Goal: Task Accomplishment & Management: Manage account settings

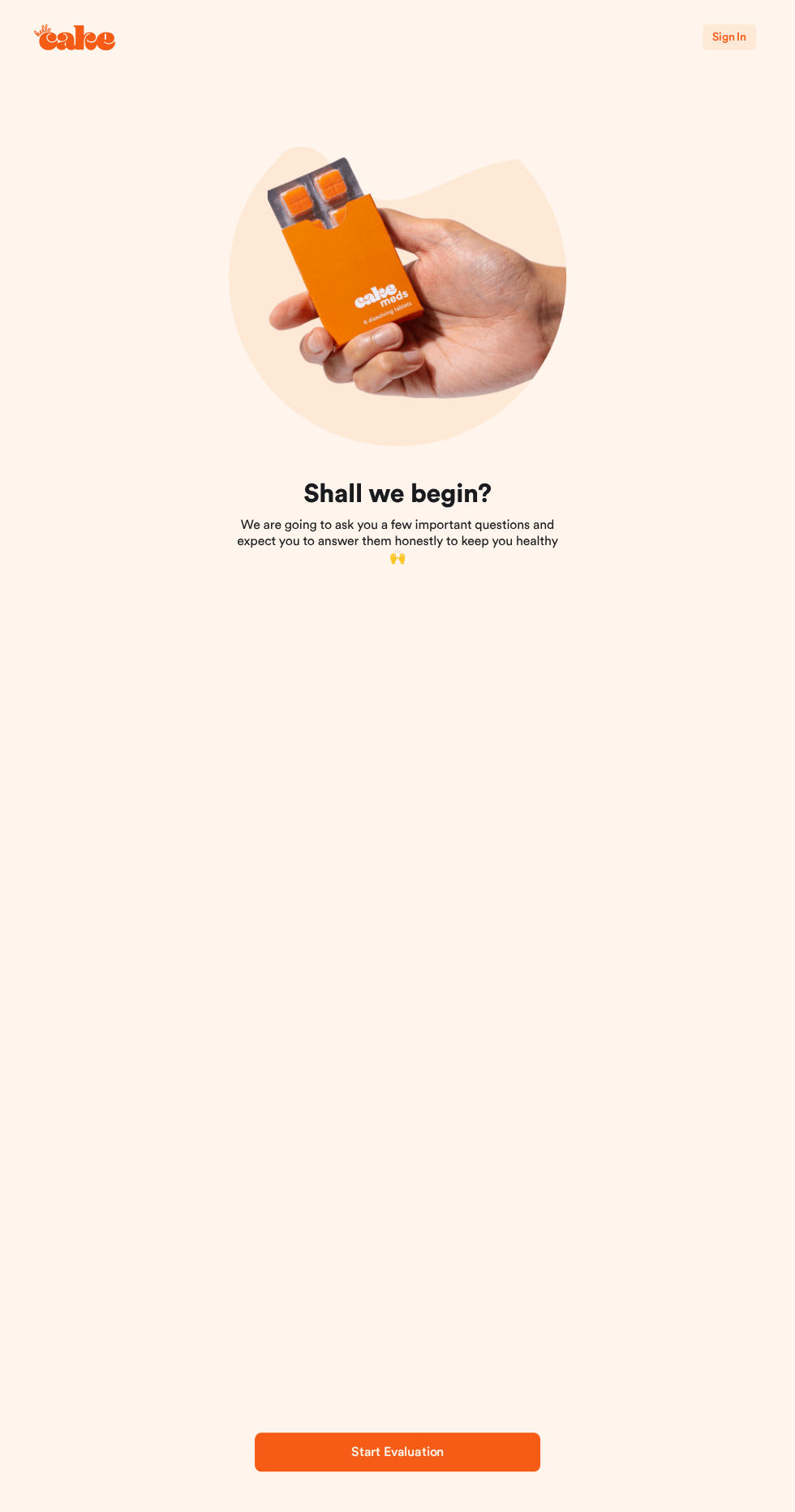
click at [731, 44] on span "Sign In" at bounding box center [729, 37] width 34 height 17
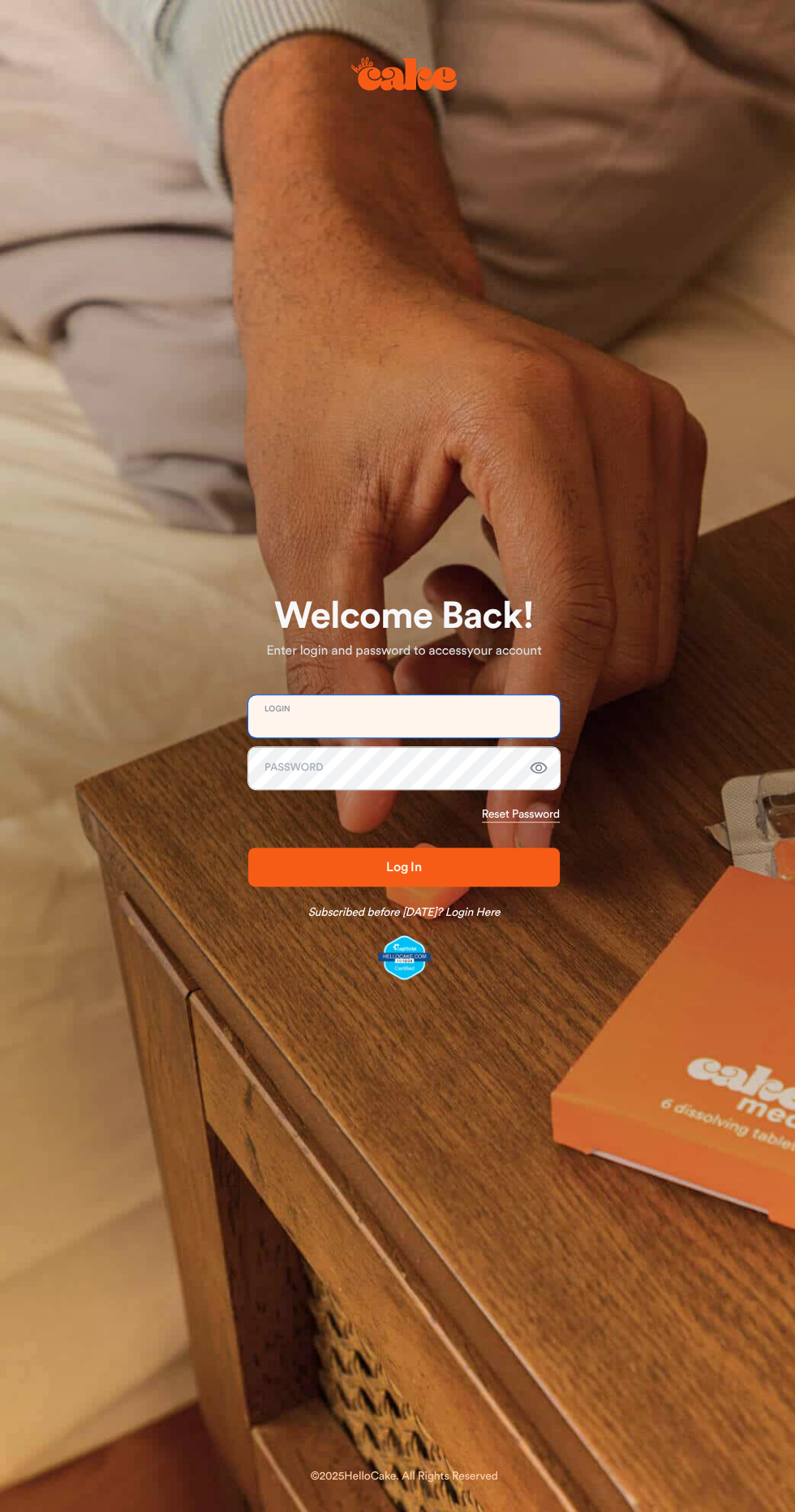
click at [303, 720] on input "email" at bounding box center [403, 716] width 312 height 42
type input "**********"
click at [248, 847] on button "Log In" at bounding box center [403, 866] width 312 height 39
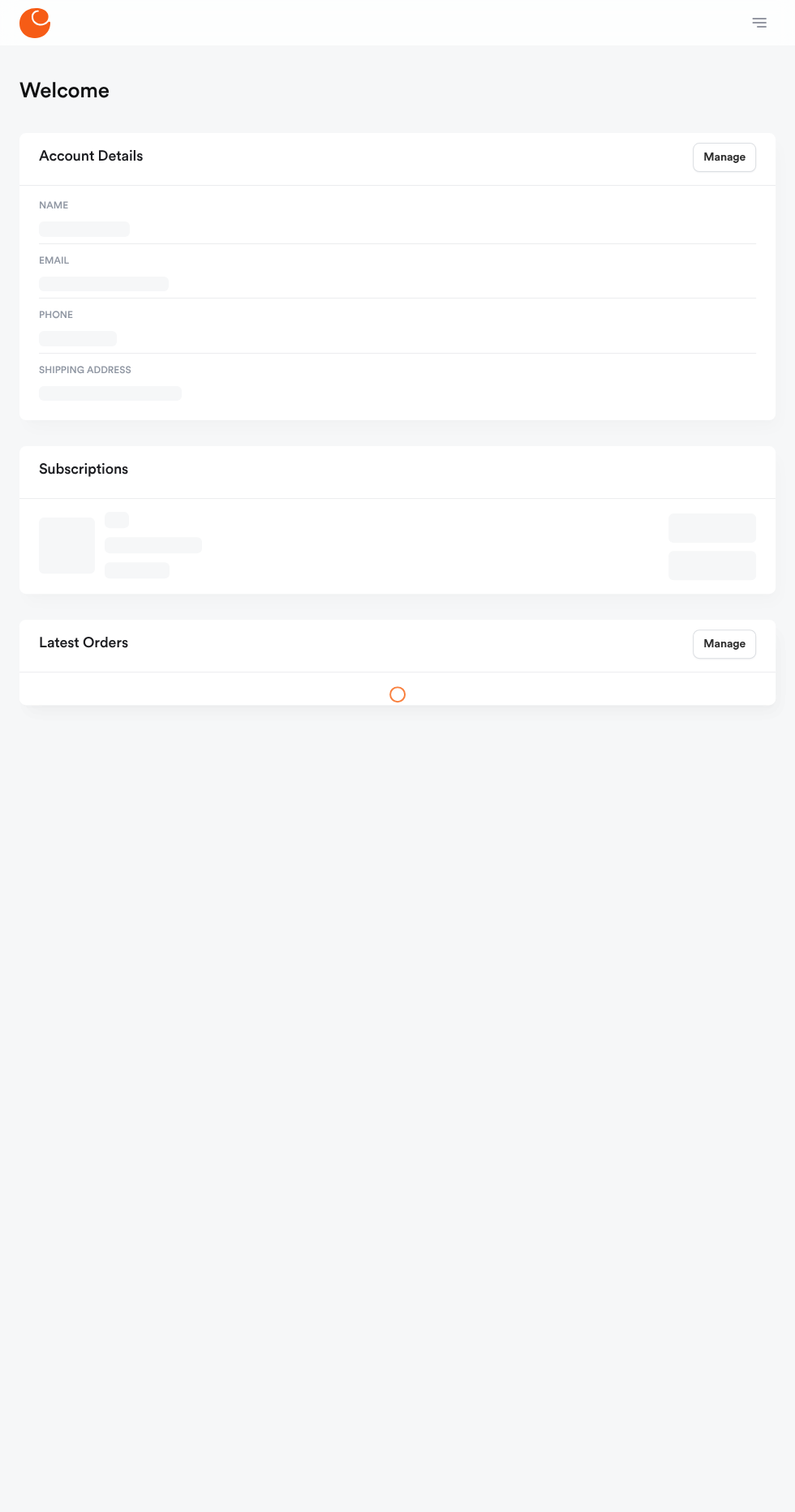
click at [307, 757] on html "Welcome Subscriptions Messages Orders Account Support Logout Welcome Account De…" at bounding box center [398, 379] width 795 height 757
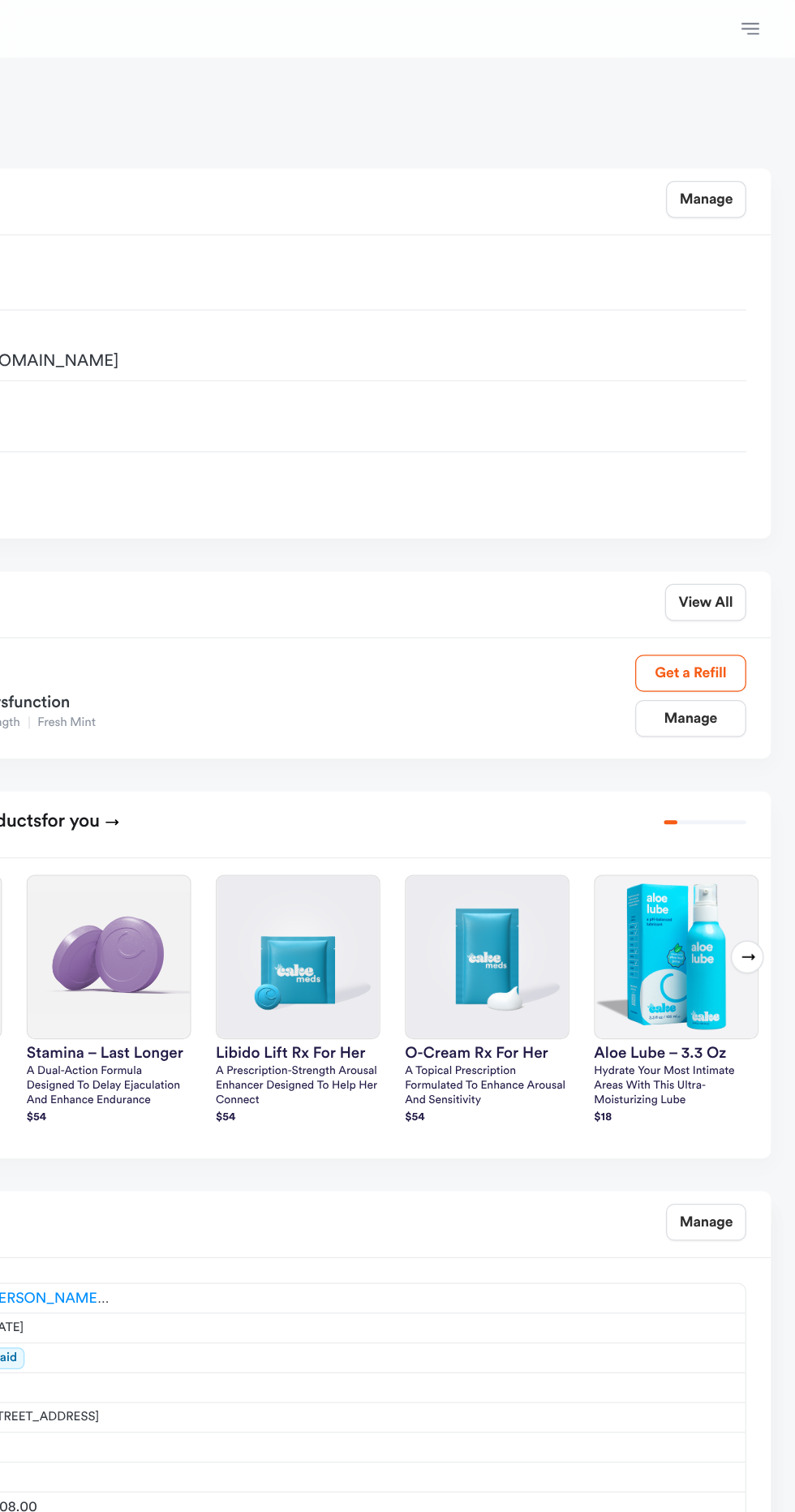
click at [758, 31] on icon "button" at bounding box center [759, 23] width 20 height 20
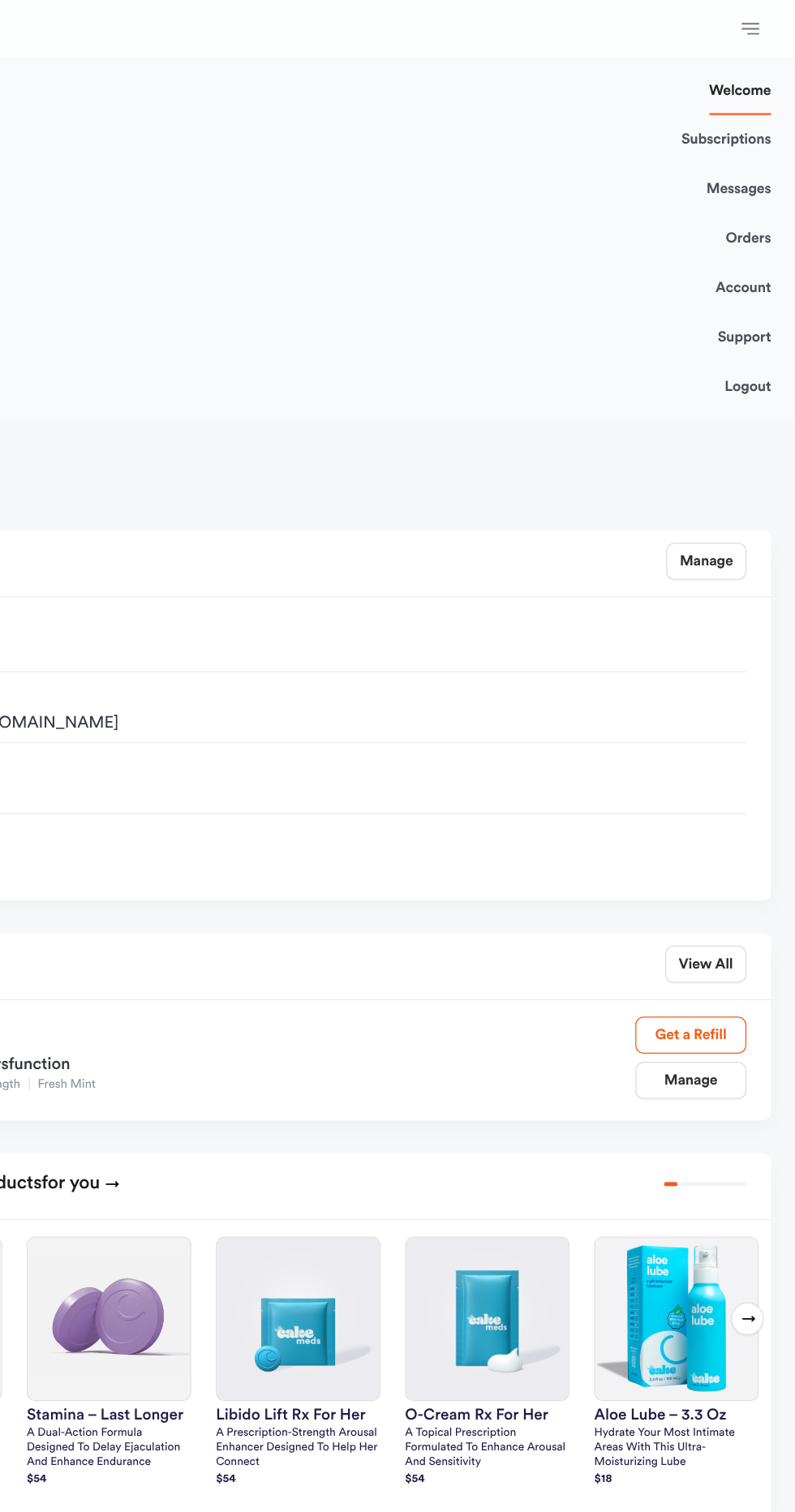
click at [750, 149] on link "Messages" at bounding box center [750, 149] width 51 height 39
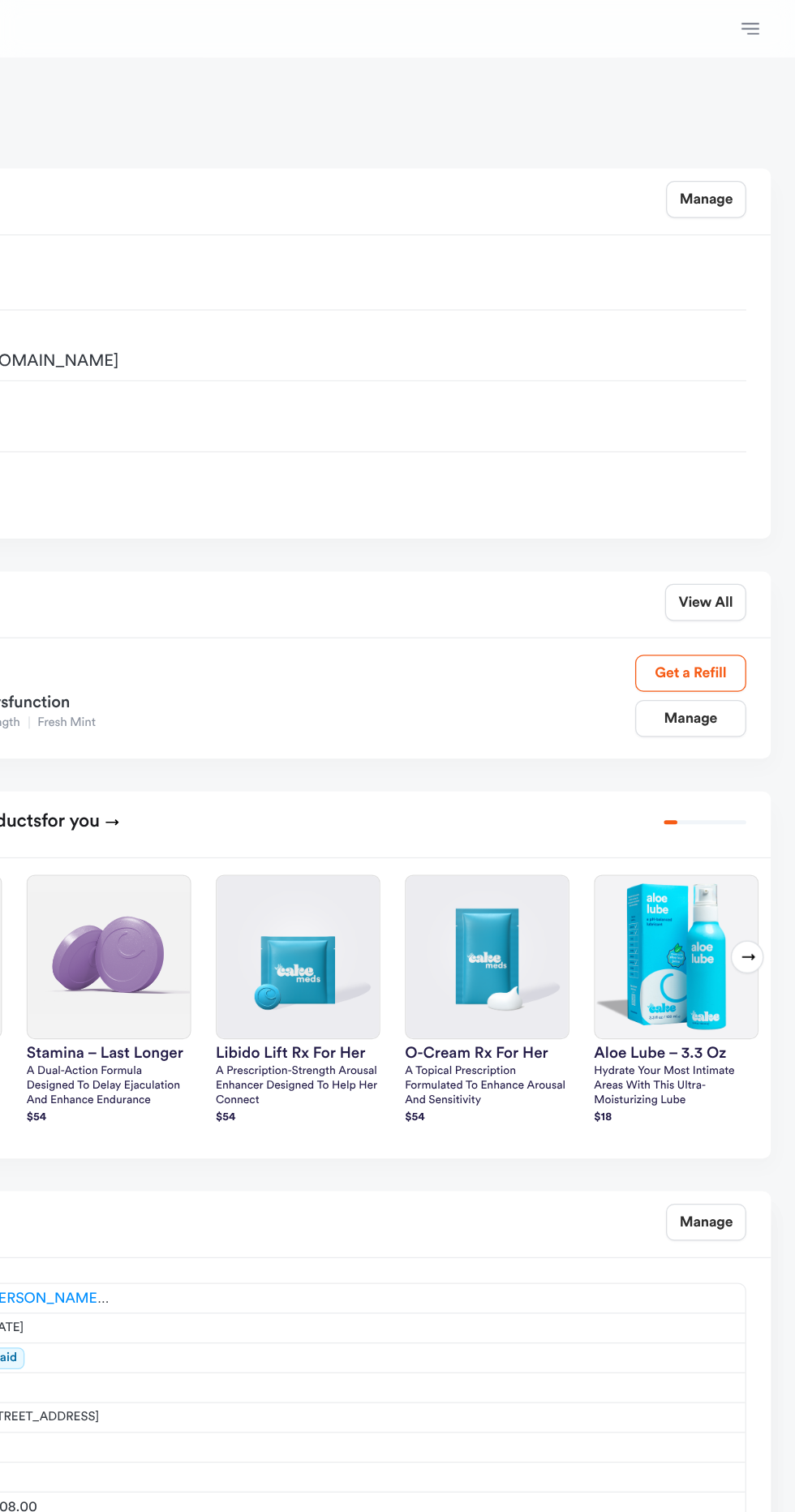
click at [757, 31] on icon "button" at bounding box center [759, 23] width 20 height 20
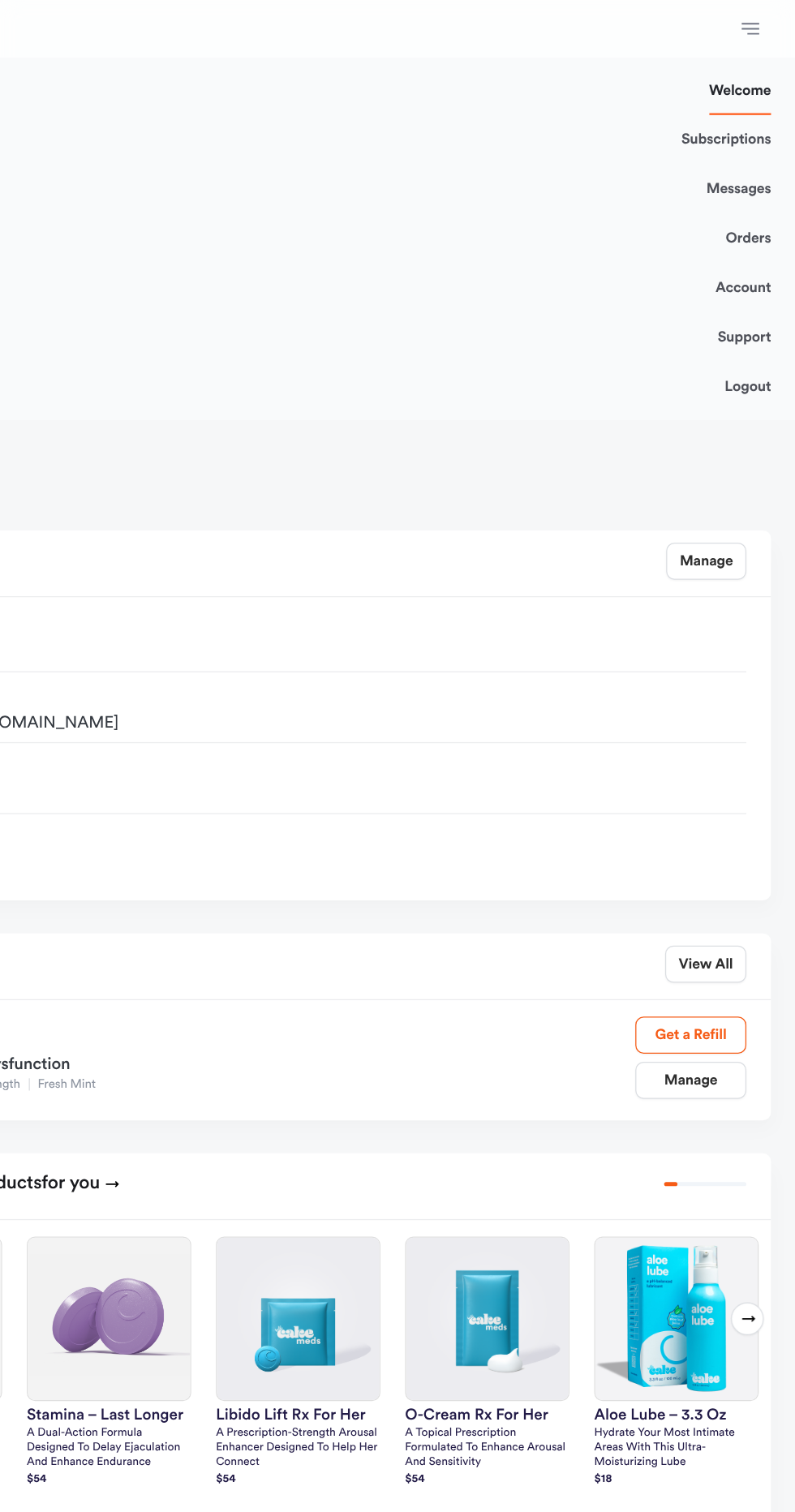
click at [764, 188] on link "Orders" at bounding box center [757, 188] width 36 height 39
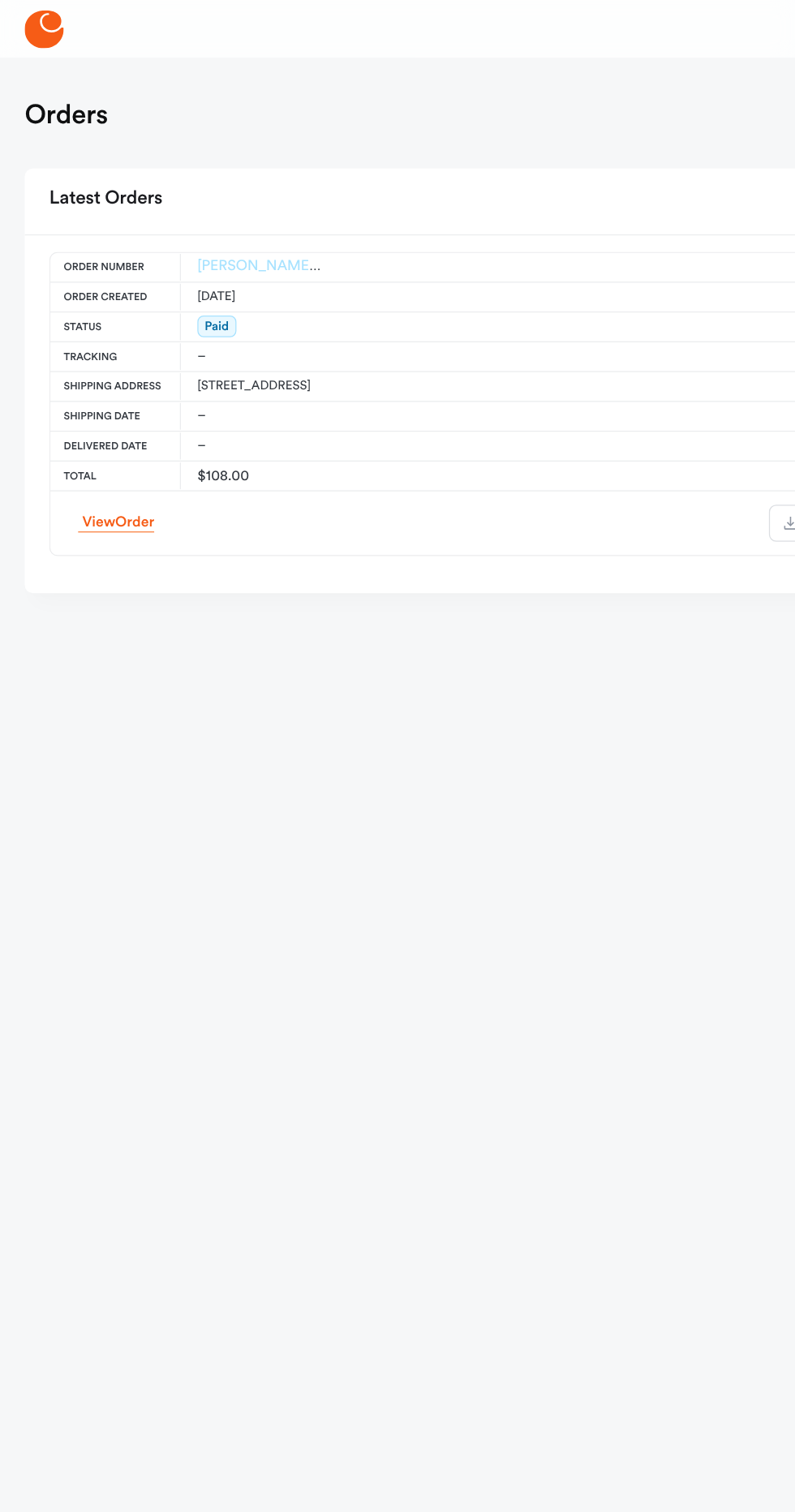
click at [199, 212] on link "[PERSON_NAME]-ES-00159648" at bounding box center [236, 210] width 163 height 12
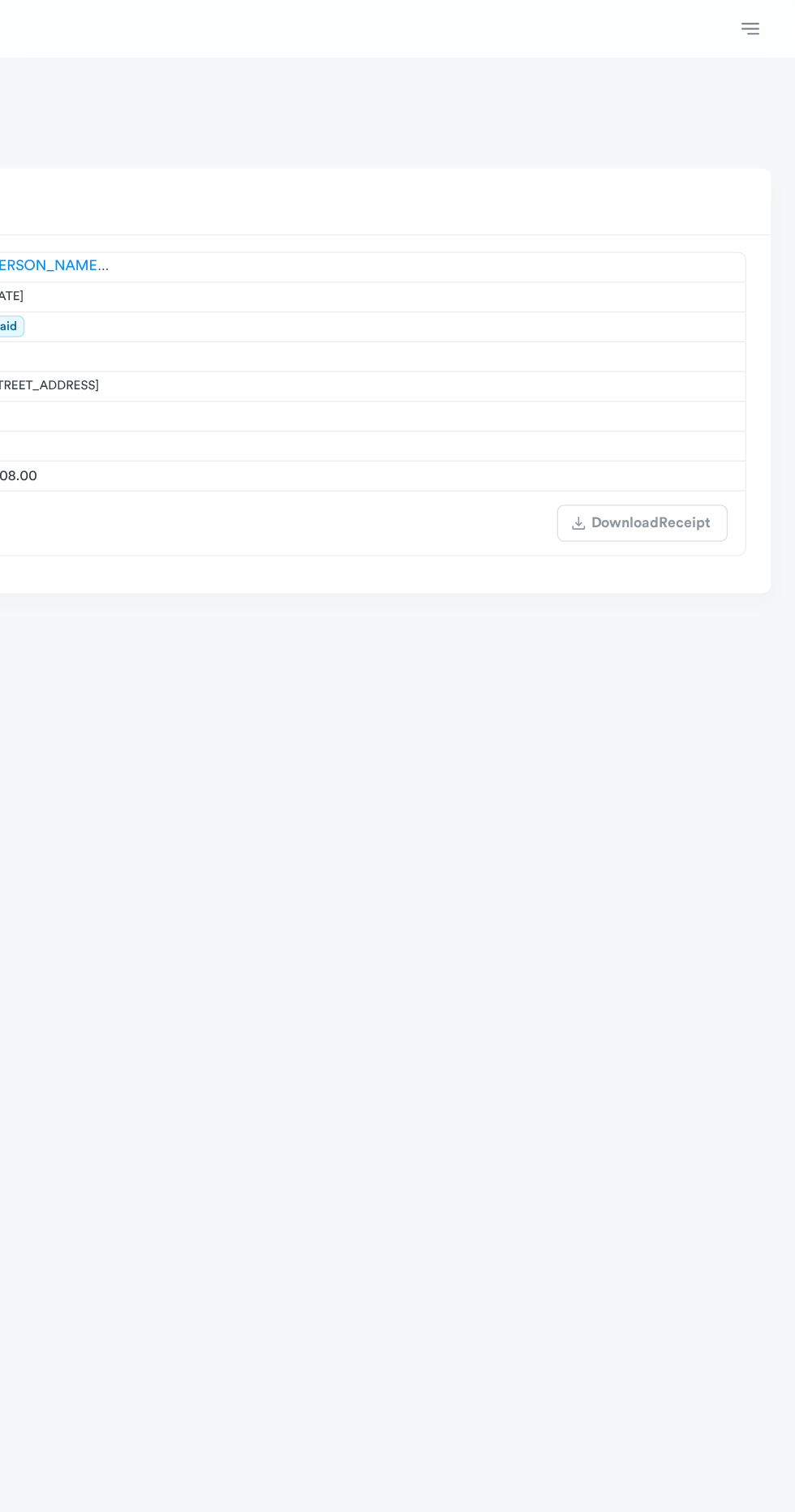
click at [759, 22] on icon "button" at bounding box center [759, 22] width 14 height 9
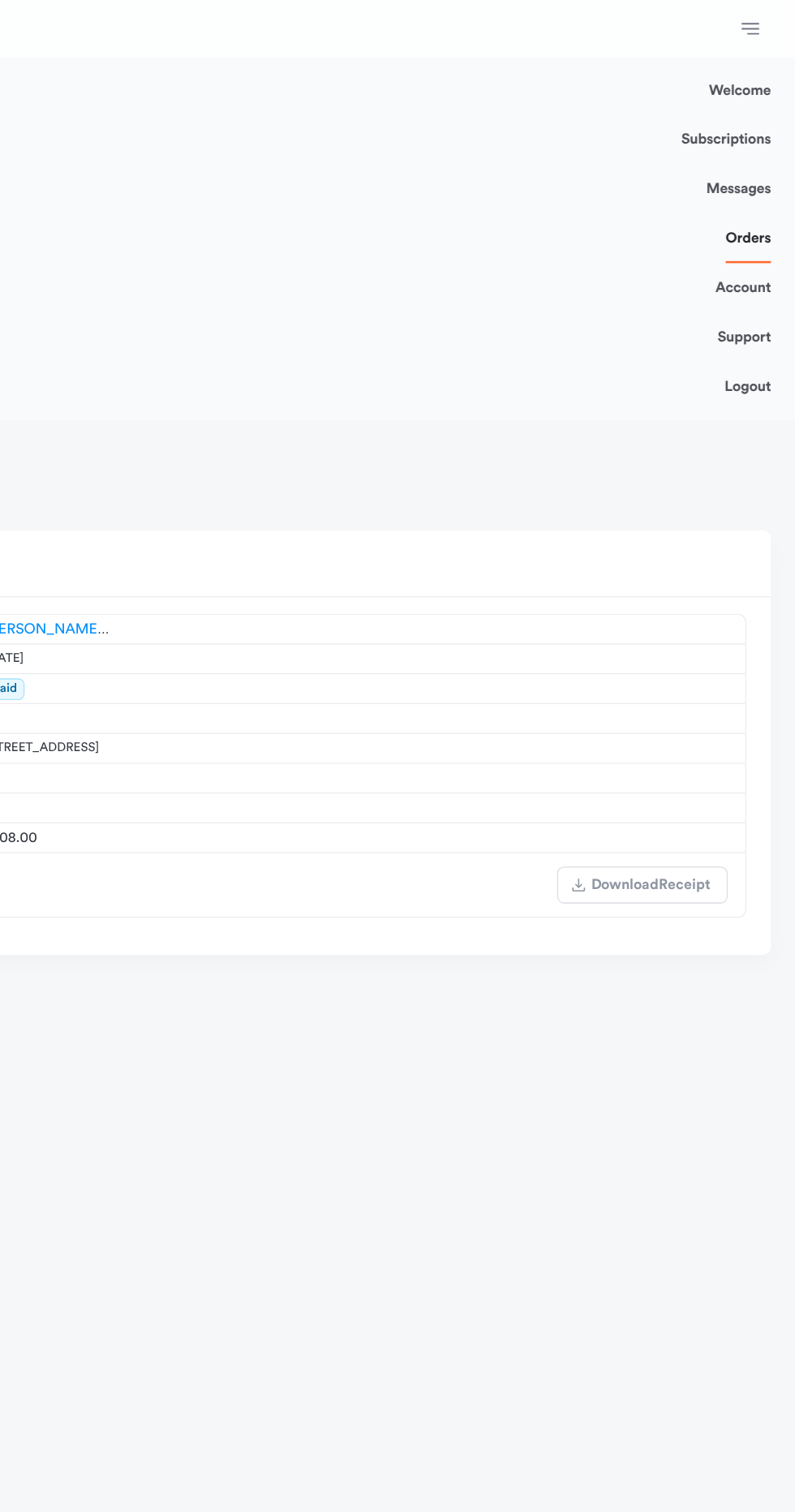
click at [739, 110] on link "Subscriptions" at bounding box center [740, 110] width 70 height 39
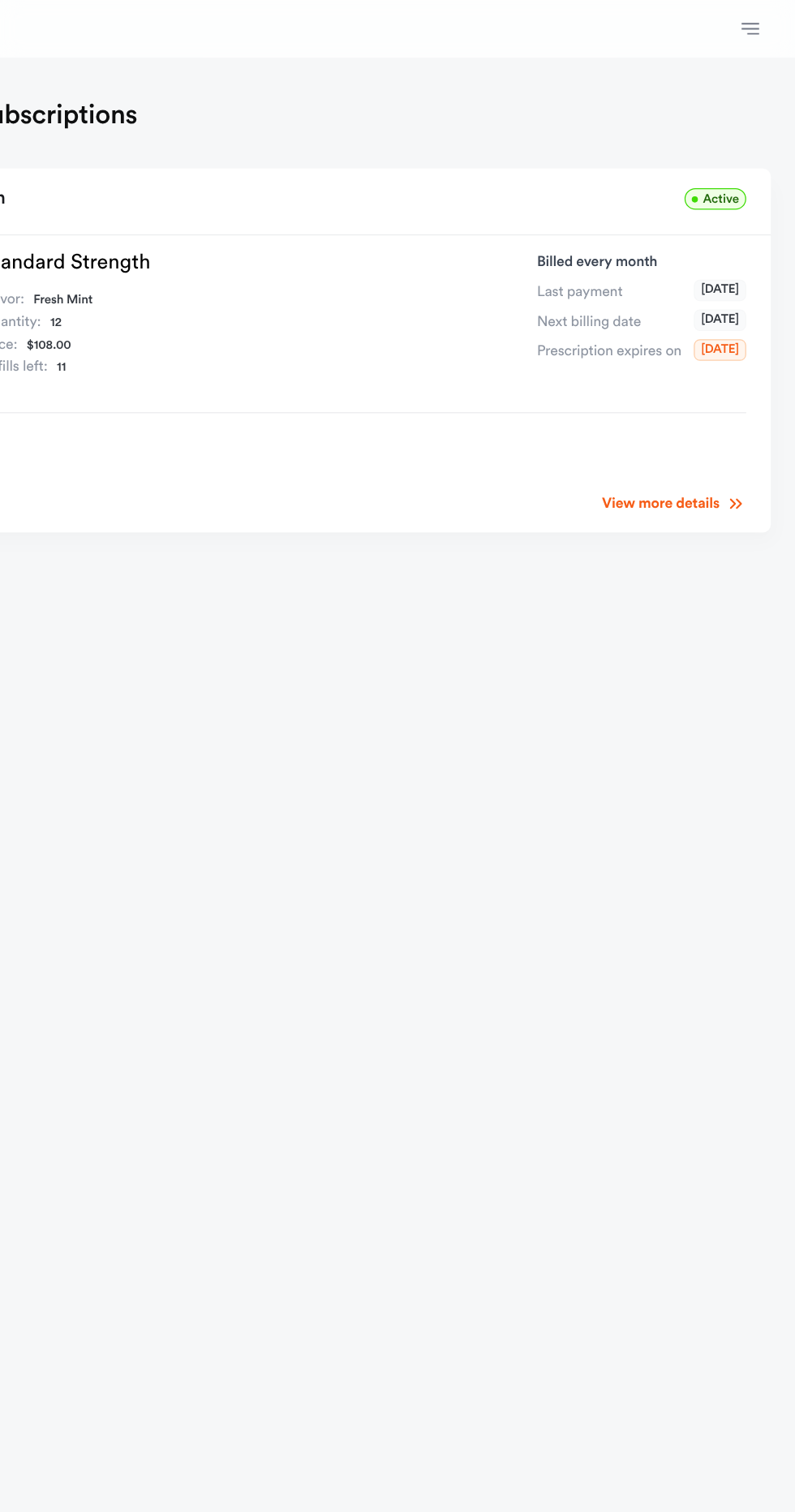
click at [761, 31] on icon "button" at bounding box center [759, 23] width 20 height 20
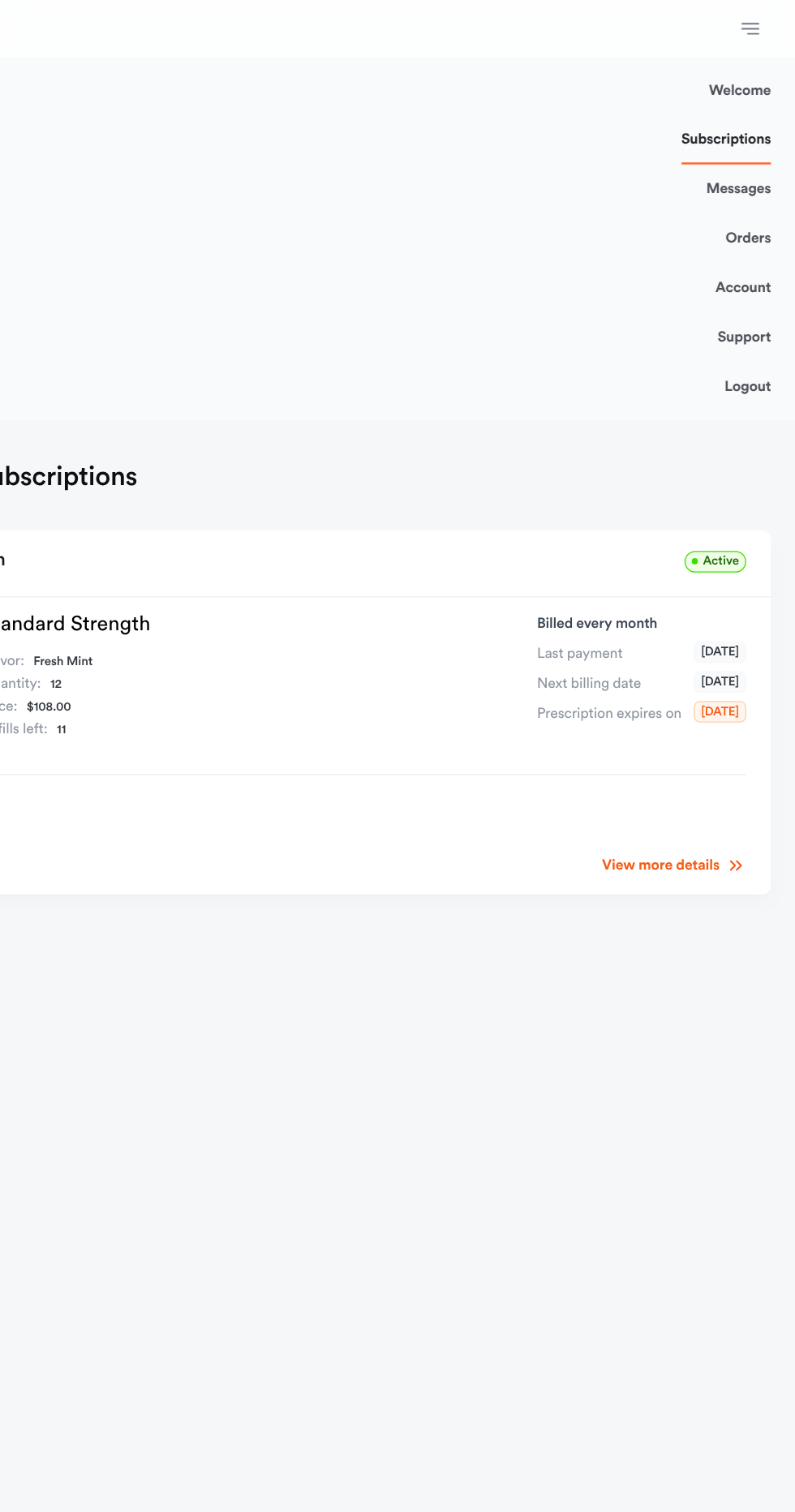
click at [743, 70] on link "Welcome" at bounding box center [750, 71] width 49 height 39
